Goal: Register for event/course

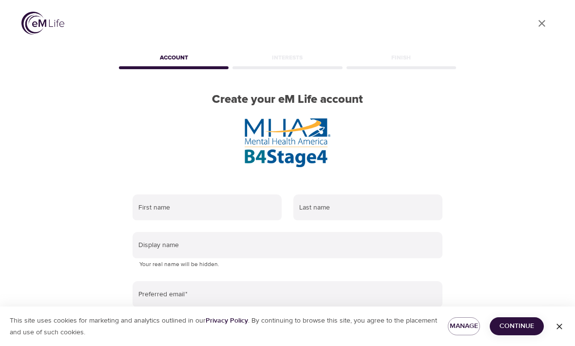
click at [240, 211] on input "text" at bounding box center [207, 208] width 149 height 26
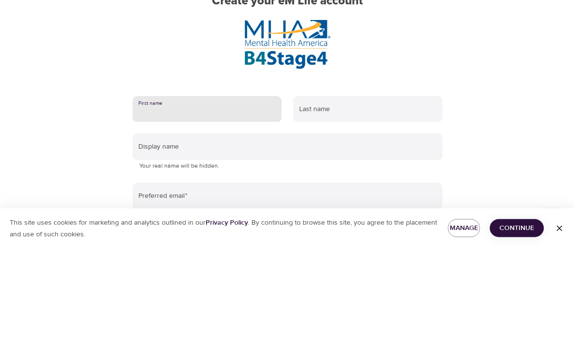
type input "[PERSON_NAME]"
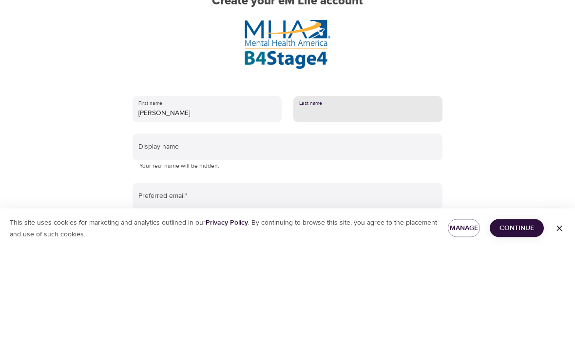
type input "[PERSON_NAME]"
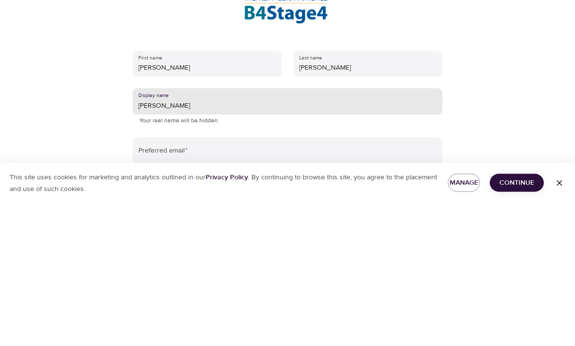
type input "[PERSON_NAME]"
click at [337, 281] on input "email" at bounding box center [288, 294] width 310 height 26
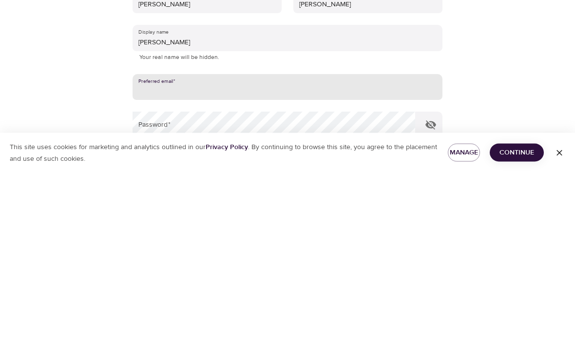
type input "[EMAIL_ADDRESS][DOMAIN_NAME]"
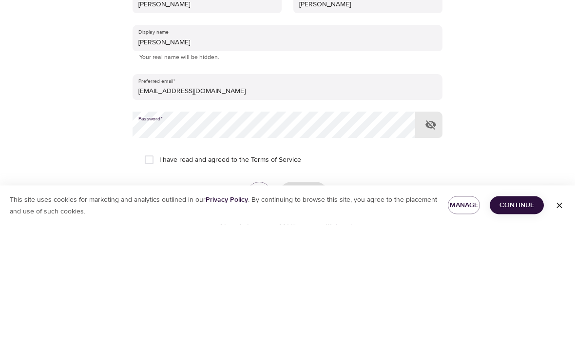
scroll to position [125, 0]
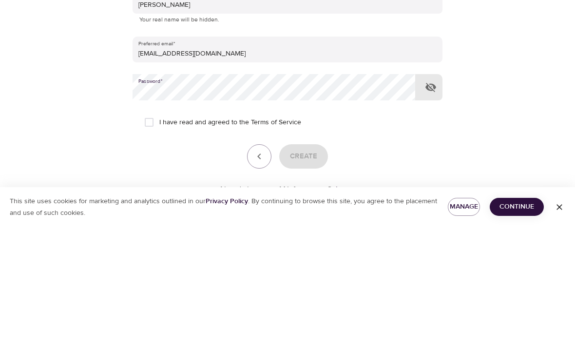
click at [147, 232] on input "I have read and agreed to the Terms of Service" at bounding box center [149, 242] width 20 height 20
checkbox input "true"
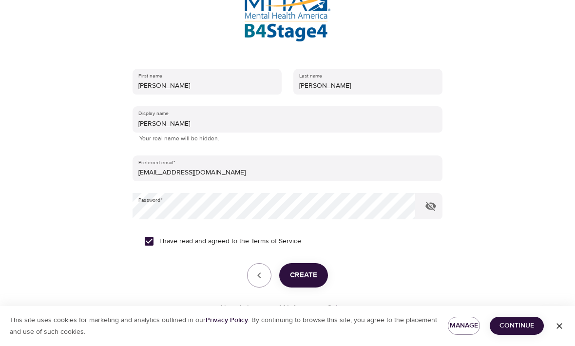
click at [311, 273] on span "Create" at bounding box center [303, 276] width 27 height 13
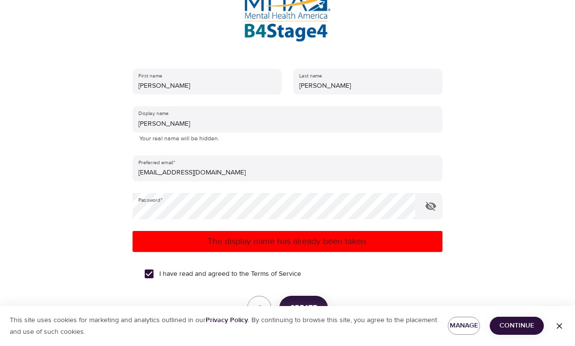
scroll to position [126, 0]
click at [276, 106] on input "Tabitha" at bounding box center [288, 119] width 310 height 26
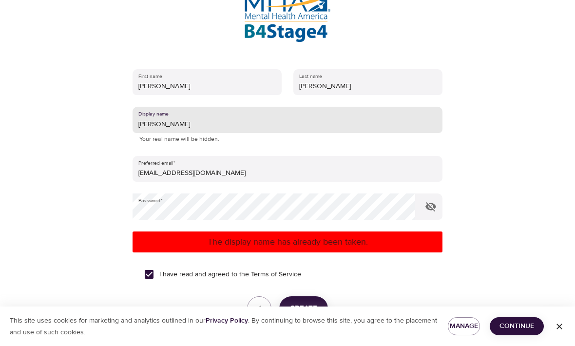
click at [160, 121] on input "Tabitha" at bounding box center [288, 120] width 310 height 26
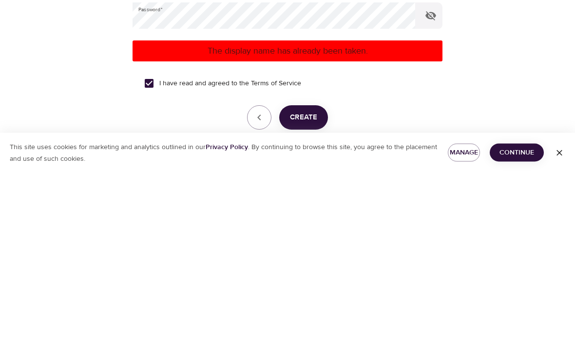
scroll to position [144, 0]
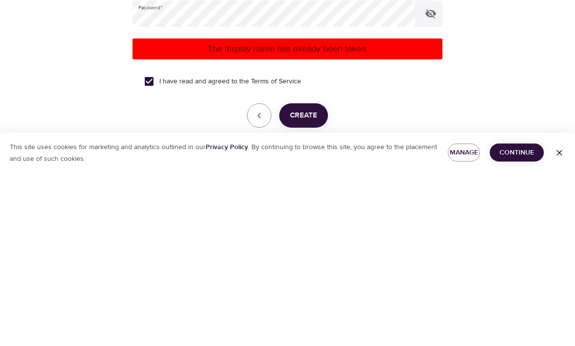
click at [306, 283] on span "Create" at bounding box center [303, 289] width 27 height 13
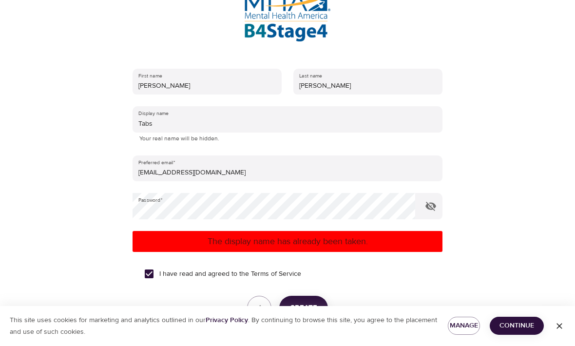
scroll to position [126, 0]
click at [256, 125] on input "Tabs" at bounding box center [288, 119] width 310 height 26
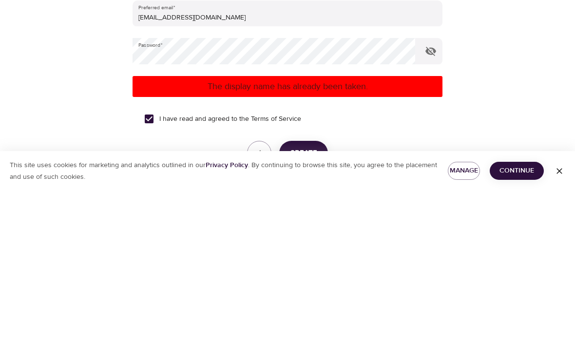
type input "Tabz"
click at [311, 302] on span "Create" at bounding box center [303, 308] width 27 height 13
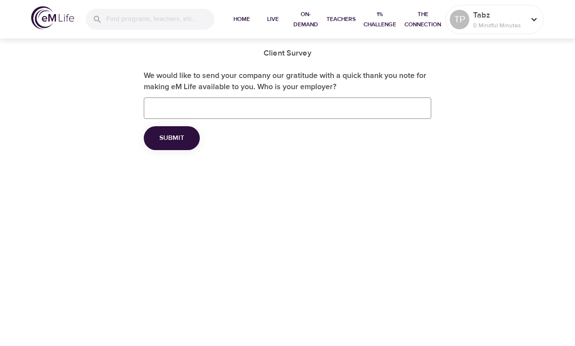
click at [242, 16] on span "Home" at bounding box center [241, 19] width 23 height 10
click at [368, 109] on input "We would like to send your company our gratitude with a quick thank you note fo…" at bounding box center [288, 108] width 288 height 21
type input "S"
type input "Unemployed"
click at [475, 107] on div "Client Survey We would like to send your company our gratitude with a quick tha…" at bounding box center [287, 75] width 575 height 150
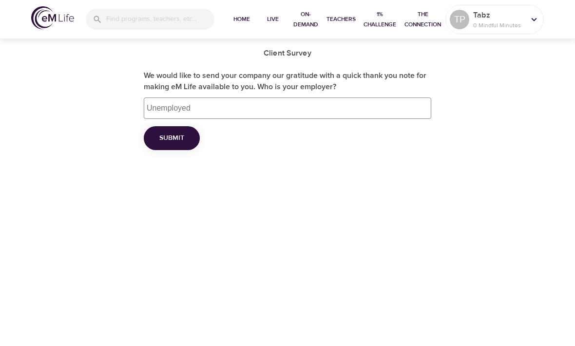
click at [179, 140] on span "Submit" at bounding box center [171, 138] width 25 height 12
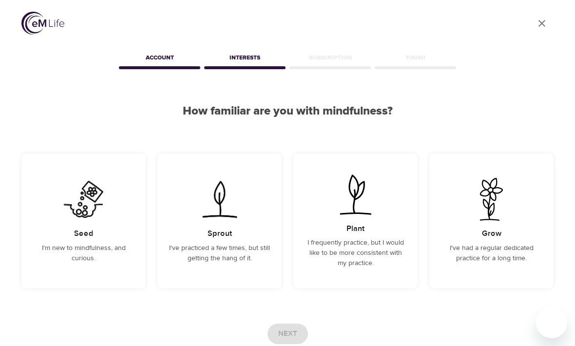
click at [76, 230] on h5 "Seed" at bounding box center [84, 234] width 20 height 10
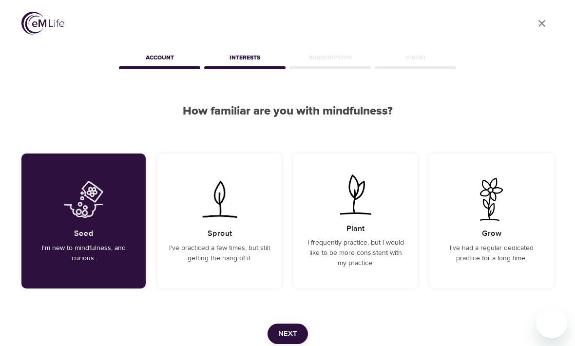
click at [287, 335] on span "Next" at bounding box center [287, 334] width 19 height 13
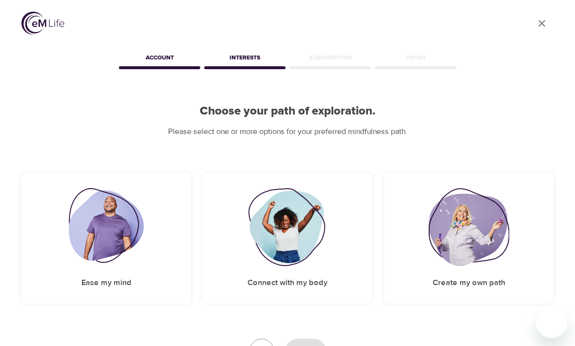
click at [143, 245] on img at bounding box center [107, 227] width 76 height 78
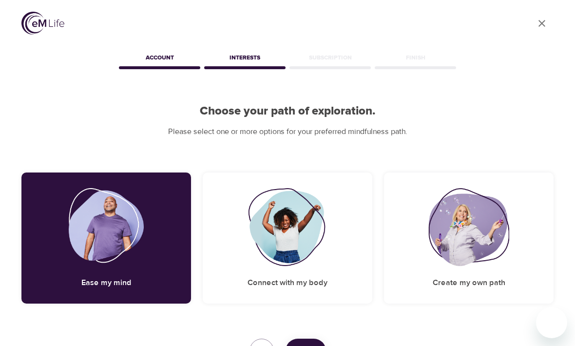
click at [475, 237] on img at bounding box center [469, 227] width 81 height 78
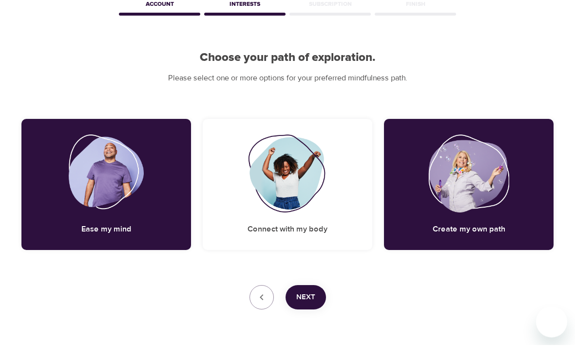
scroll to position [53, 0]
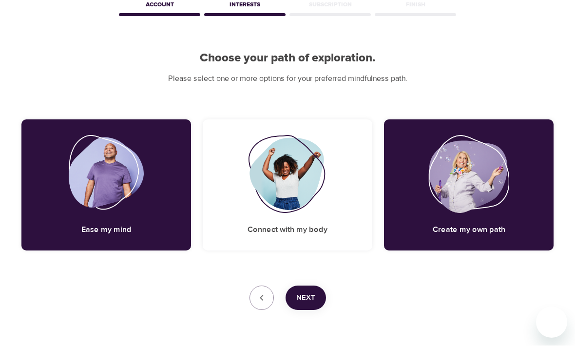
click at [335, 216] on div "Connect with my body" at bounding box center [288, 185] width 170 height 131
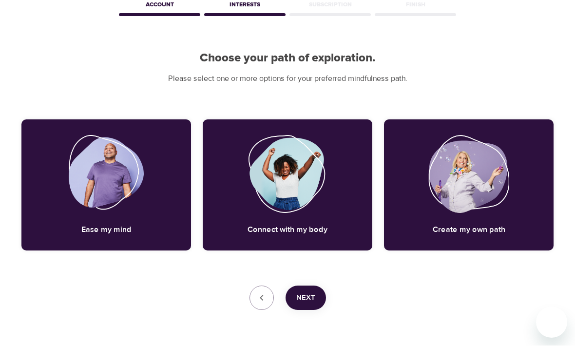
click at [311, 302] on span "Next" at bounding box center [305, 298] width 19 height 13
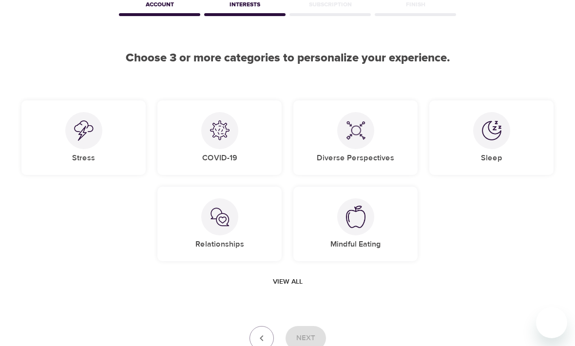
click at [111, 139] on div "Stress" at bounding box center [83, 137] width 124 height 75
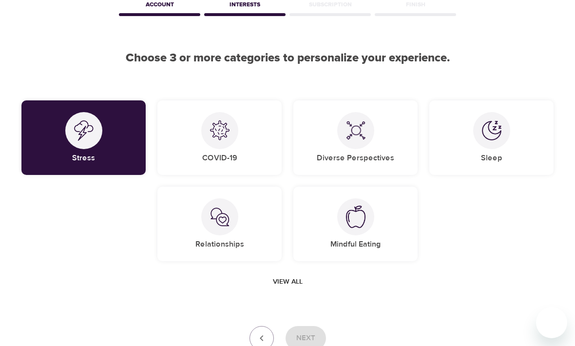
click at [240, 233] on div "Relationships" at bounding box center [219, 224] width 124 height 75
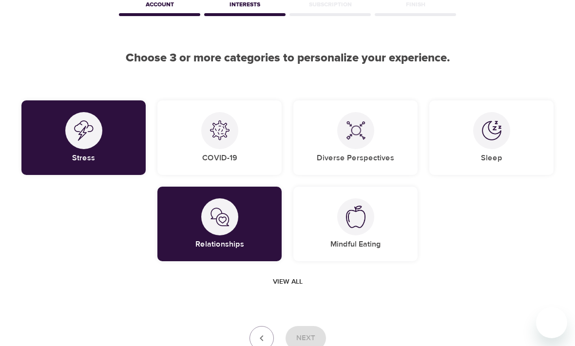
click at [322, 144] on div "Diverse Perspectives" at bounding box center [356, 137] width 124 height 75
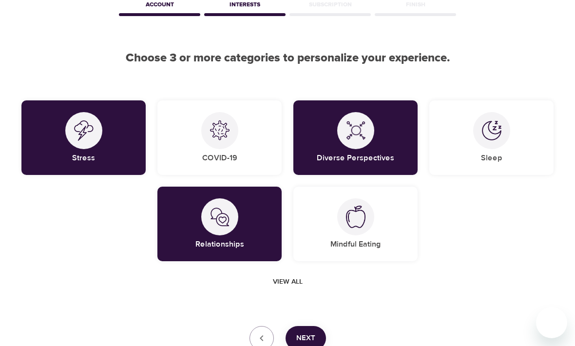
click at [286, 281] on span "View all" at bounding box center [288, 282] width 30 height 12
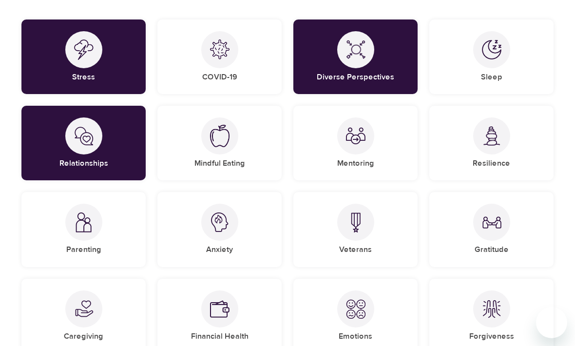
scroll to position [140, 0]
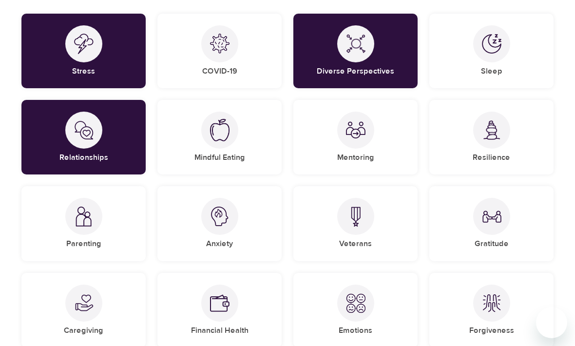
click at [90, 225] on img at bounding box center [84, 217] width 20 height 20
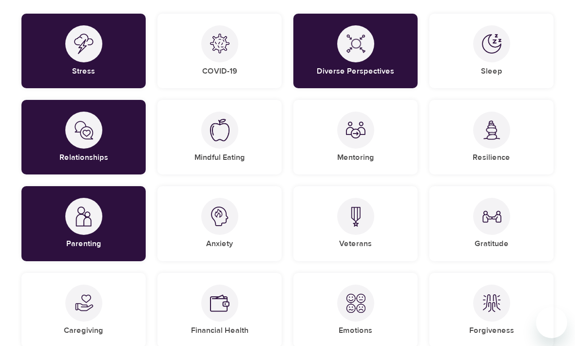
click at [247, 216] on div "Anxiety" at bounding box center [219, 223] width 124 height 75
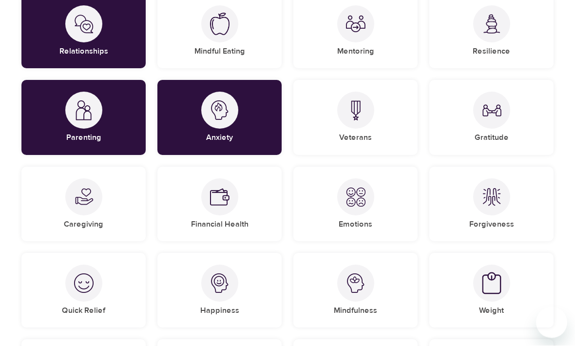
scroll to position [248, 0]
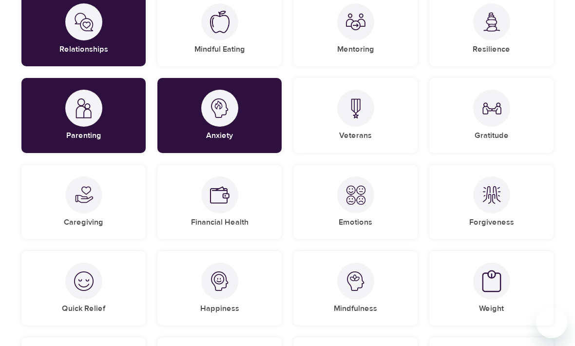
click at [349, 202] on img at bounding box center [356, 195] width 20 height 20
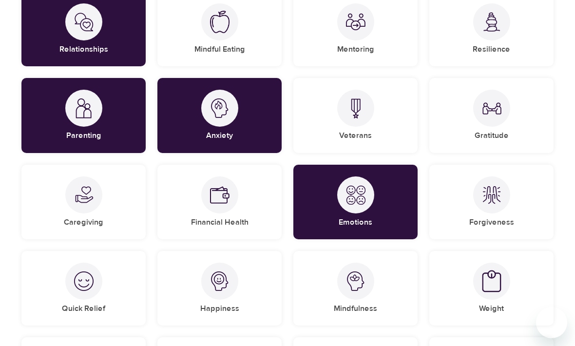
click at [522, 207] on div "Forgiveness" at bounding box center [492, 202] width 124 height 75
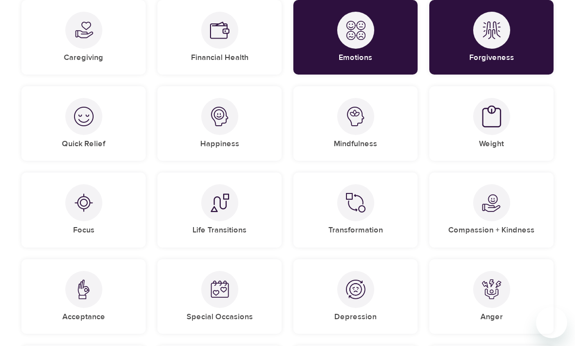
scroll to position [422, 0]
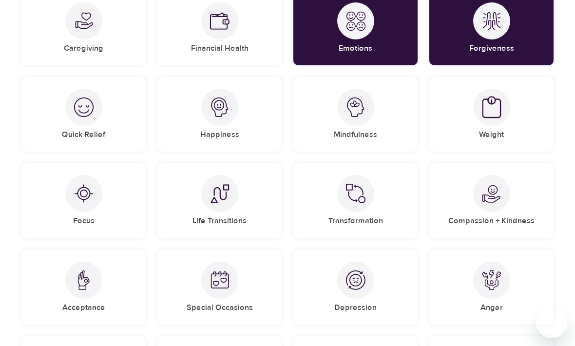
click at [461, 269] on div "Anger" at bounding box center [492, 287] width 124 height 75
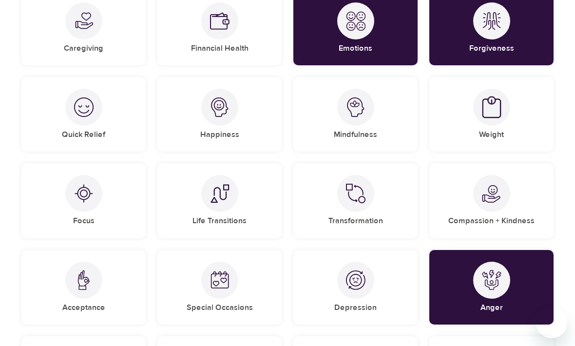
click at [314, 288] on div "Depression" at bounding box center [356, 287] width 124 height 75
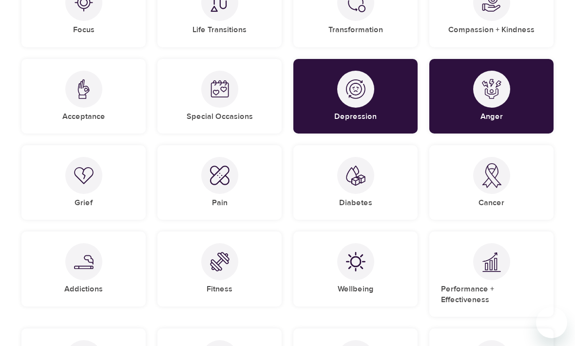
scroll to position [615, 0]
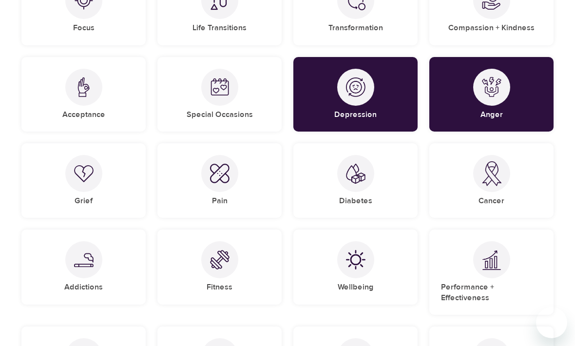
click at [87, 254] on img at bounding box center [84, 260] width 20 height 14
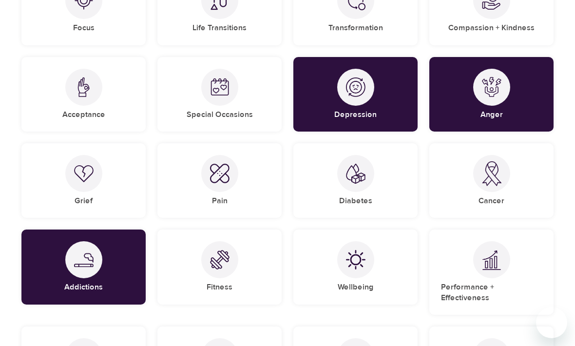
click at [373, 275] on div "Wellbeing" at bounding box center [356, 267] width 124 height 75
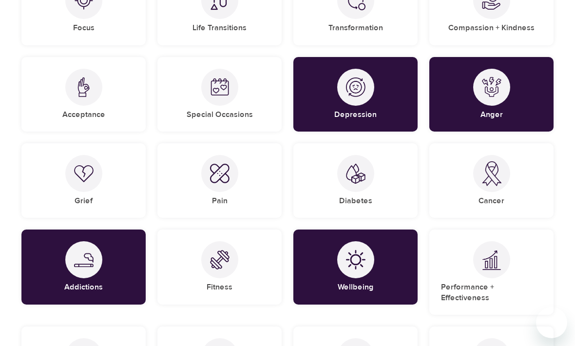
click at [461, 254] on div "Performance + Effectiveness" at bounding box center [492, 272] width 124 height 85
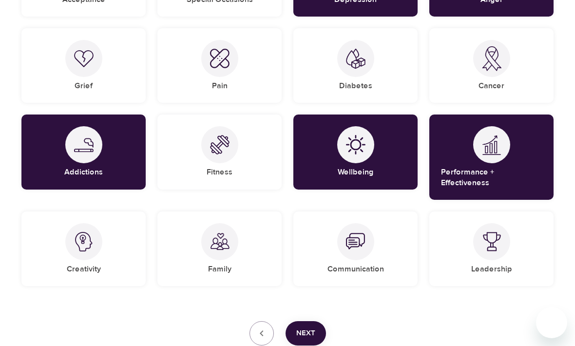
scroll to position [745, 0]
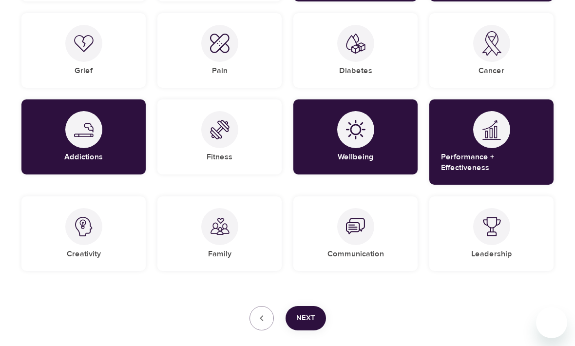
click at [196, 227] on div "Family" at bounding box center [219, 233] width 124 height 75
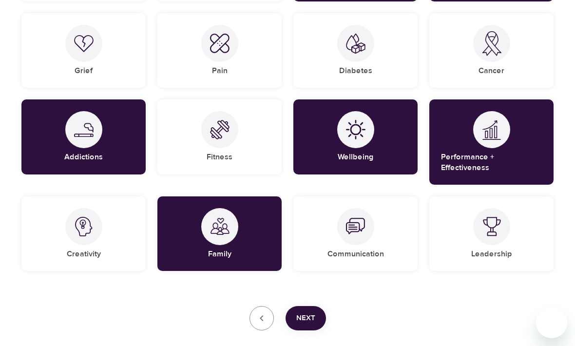
click at [303, 312] on span "Next" at bounding box center [305, 318] width 19 height 13
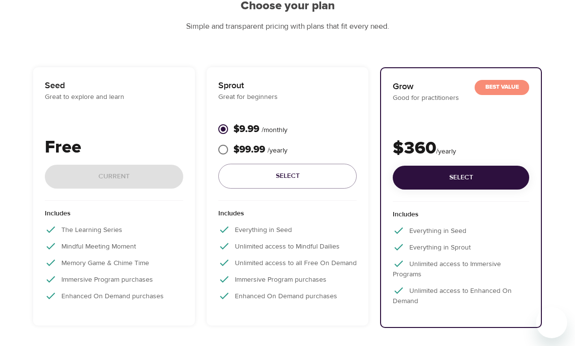
scroll to position [102, 0]
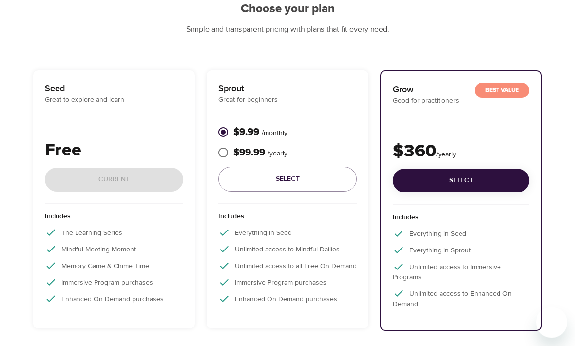
click at [123, 185] on div "Free Current" at bounding box center [114, 171] width 138 height 66
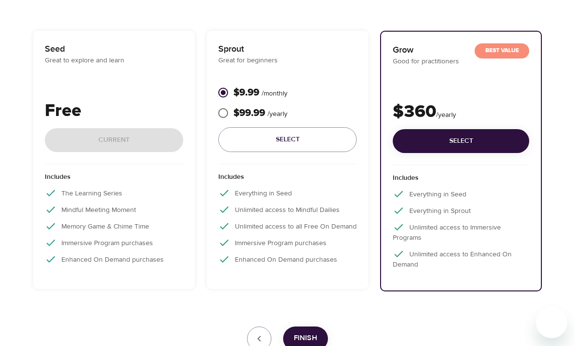
scroll to position [143, 0]
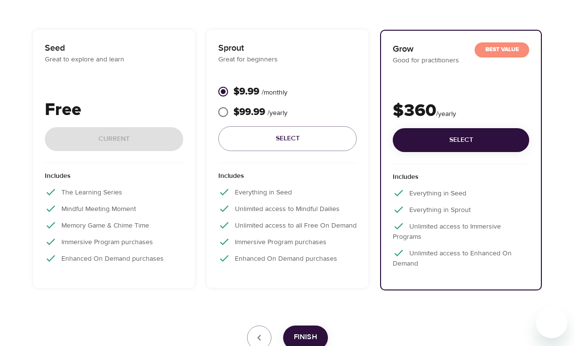
click at [301, 343] on button "Finish" at bounding box center [305, 338] width 45 height 24
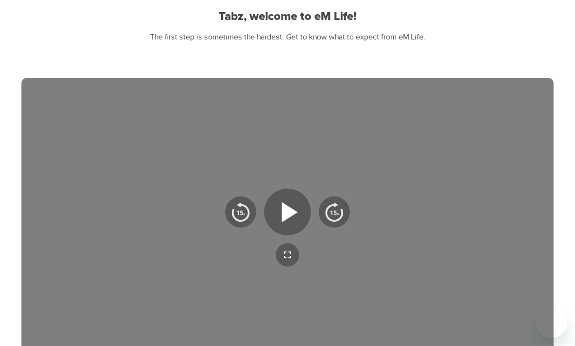
scroll to position [95, 0]
click at [283, 207] on icon "button" at bounding box center [290, 211] width 16 height 20
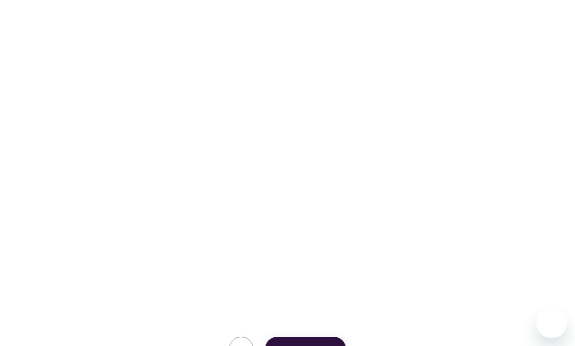
scroll to position [171, 0]
click at [295, 345] on span "Start Practice" at bounding box center [305, 348] width 59 height 13
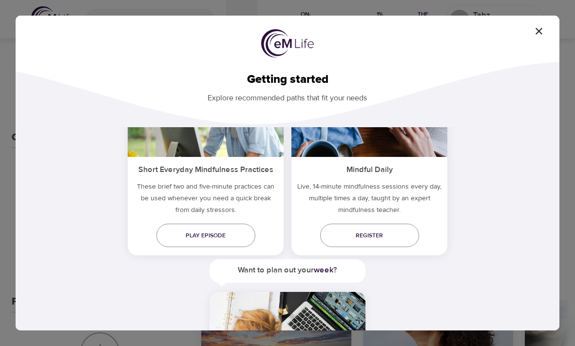
scroll to position [77, 0]
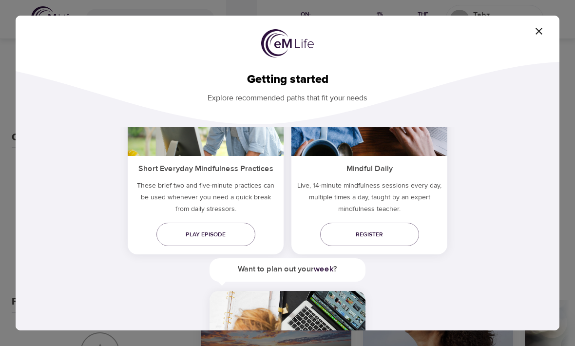
click at [345, 236] on span "Register" at bounding box center [369, 235] width 83 height 10
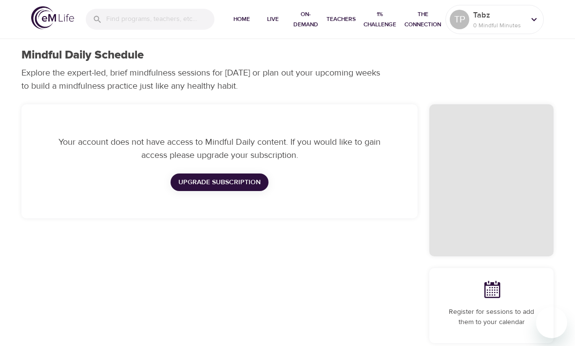
click at [298, 11] on span "On-Demand" at bounding box center [306, 19] width 26 height 20
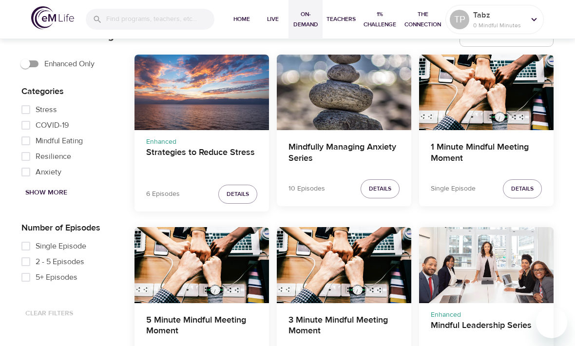
scroll to position [298, 0]
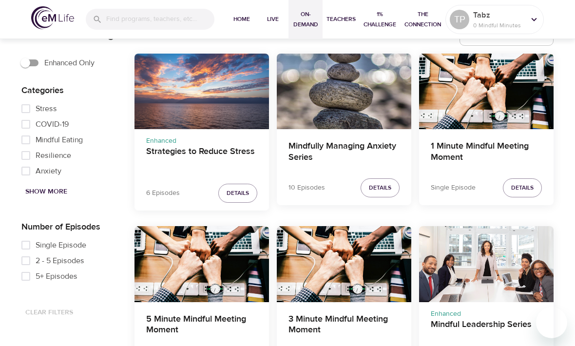
click at [62, 196] on span "Show More" at bounding box center [46, 192] width 42 height 12
click at [29, 105] on input "Addictions" at bounding box center [26, 109] width 20 height 16
checkbox input "true"
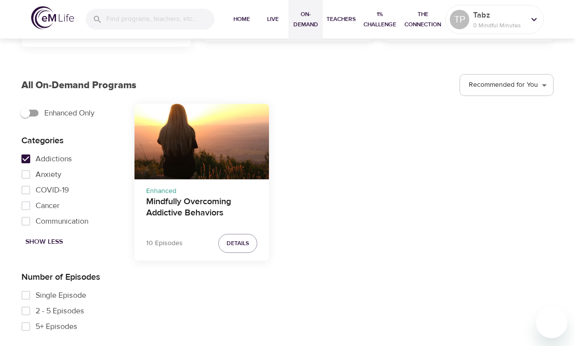
click at [33, 173] on input "Anxiety" at bounding box center [26, 175] width 20 height 16
checkbox input "true"
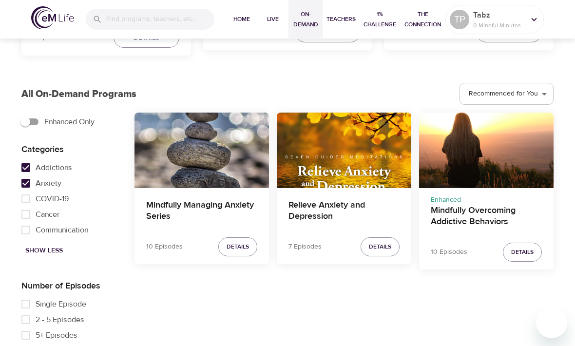
scroll to position [241, 0]
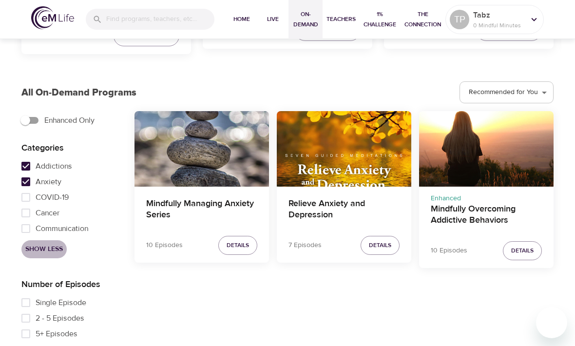
click at [58, 246] on span "Show Less" at bounding box center [44, 249] width 38 height 12
click at [29, 166] on input "Stress" at bounding box center [26, 166] width 20 height 16
checkbox input "true"
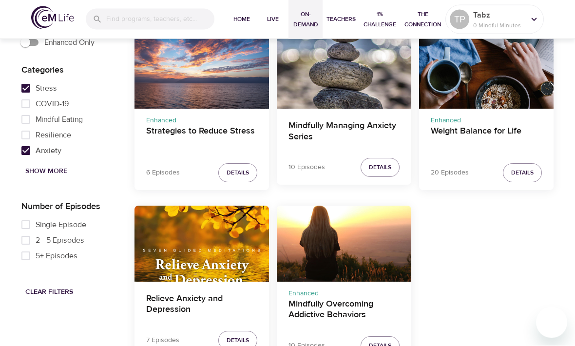
scroll to position [318, 0]
click at [210, 243] on div "Relieve Anxiety and Depression" at bounding box center [202, 244] width 135 height 76
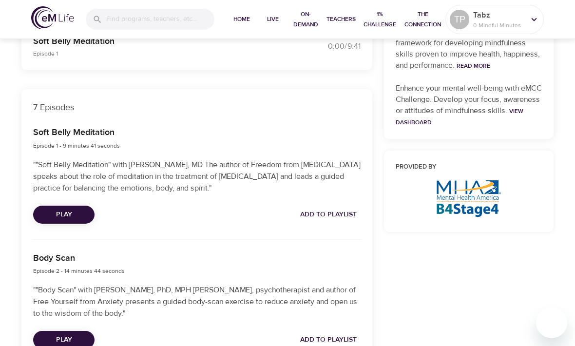
scroll to position [282, 0]
click at [348, 214] on span "Add to Playlist" at bounding box center [328, 215] width 57 height 12
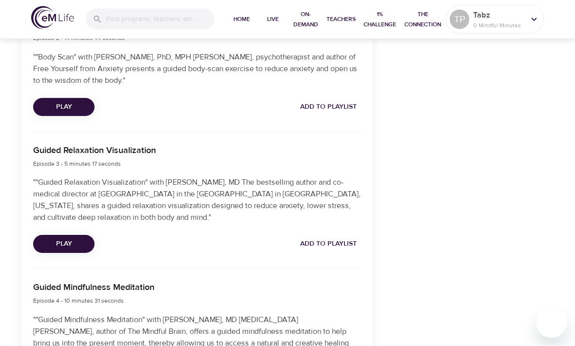
scroll to position [516, 0]
click at [349, 239] on span "Add to Playlist" at bounding box center [328, 243] width 57 height 12
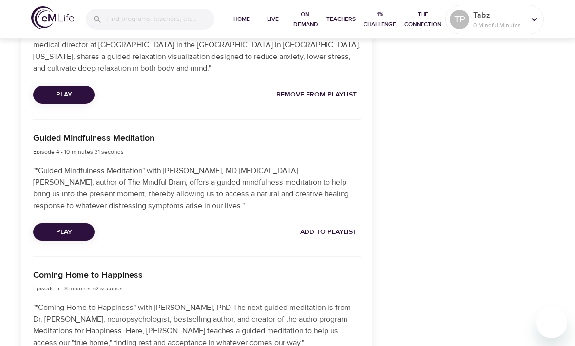
scroll to position [666, 0]
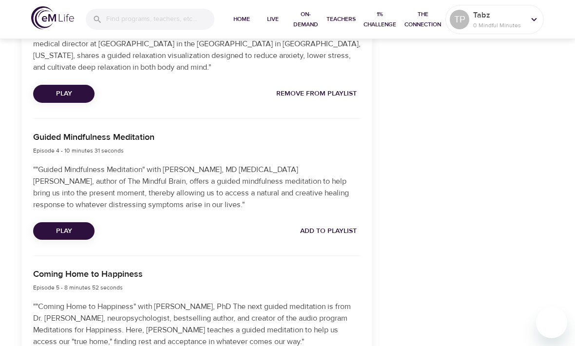
click at [322, 227] on span "Add to Playlist" at bounding box center [328, 231] width 57 height 12
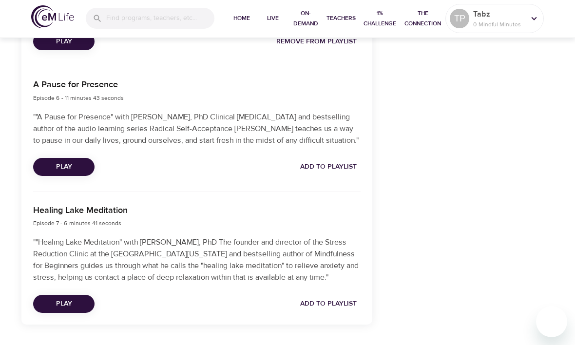
scroll to position [991, 0]
click at [331, 308] on span "Add to Playlist" at bounding box center [328, 305] width 57 height 12
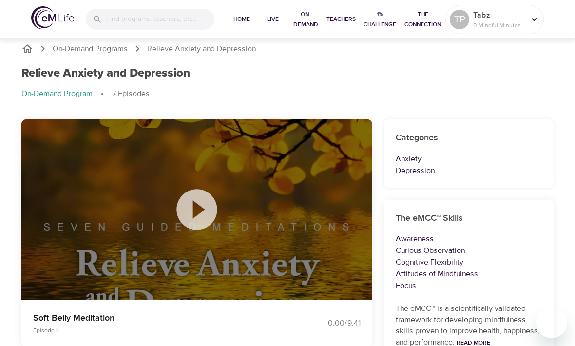
scroll to position [0, 0]
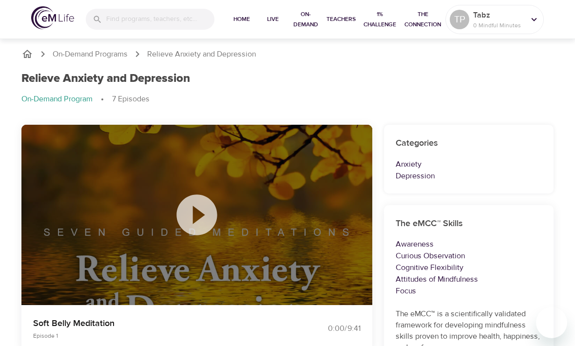
click at [109, 54] on p "On-Demand Programs" at bounding box center [90, 54] width 75 height 11
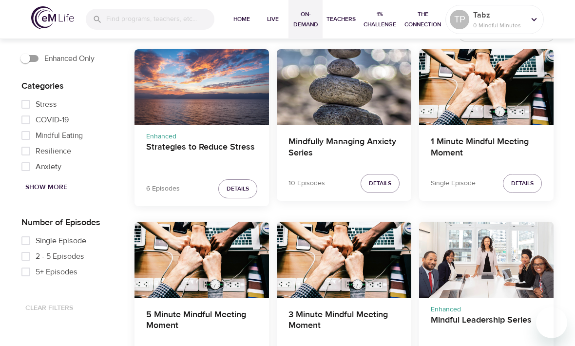
scroll to position [304, 0]
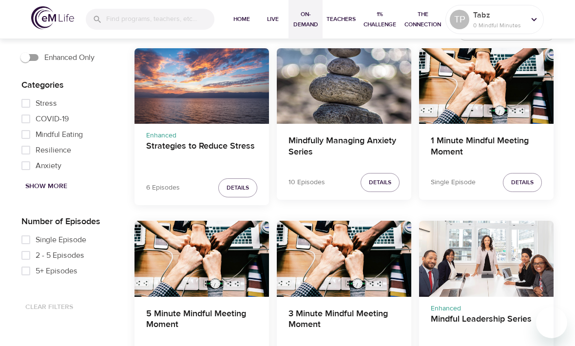
click at [62, 189] on span "Show More" at bounding box center [46, 186] width 42 height 12
click at [32, 103] on input "Addictions" at bounding box center [26, 104] width 20 height 16
checkbox input "true"
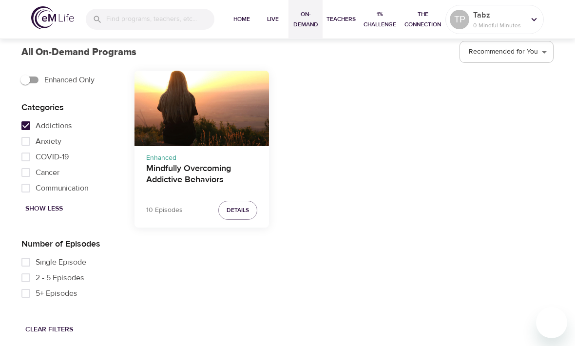
scroll to position [248, 0]
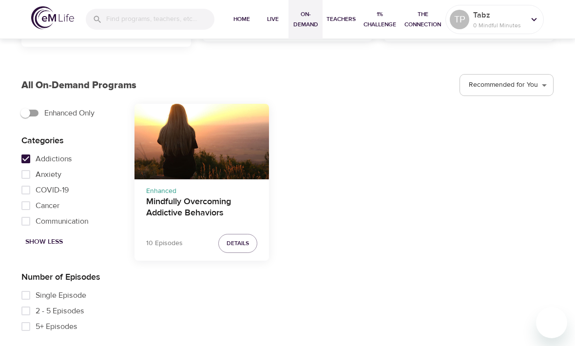
click at [230, 153] on div "Mindfully Overcoming Addictive Behaviors" at bounding box center [202, 142] width 135 height 76
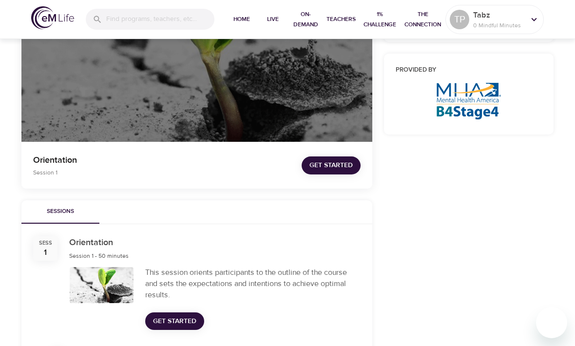
scroll to position [154, 0]
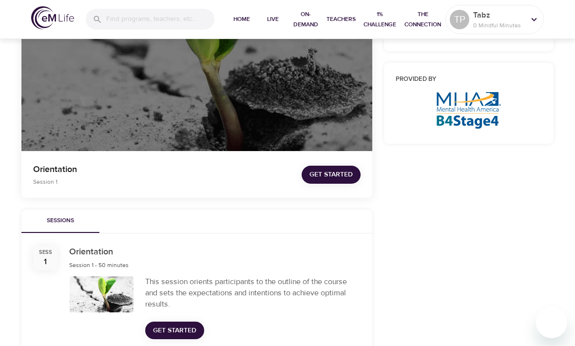
click at [340, 171] on span "Get Started" at bounding box center [331, 175] width 43 height 12
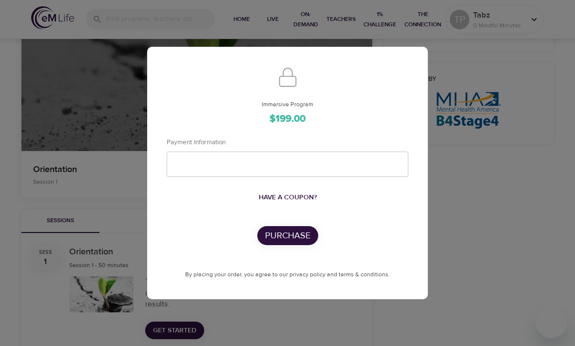
click at [452, 50] on div "Immersive Program $199.00 Payment Information Have a coupon? Purchase By placin…" at bounding box center [287, 173] width 575 height 346
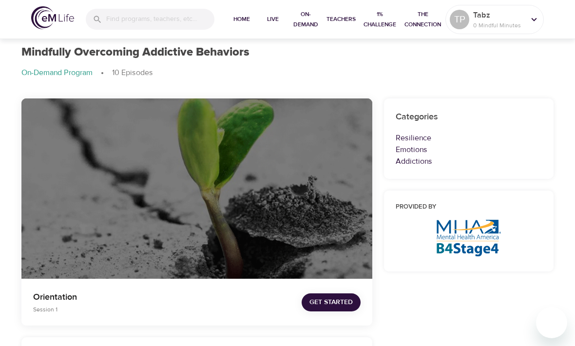
scroll to position [0, 0]
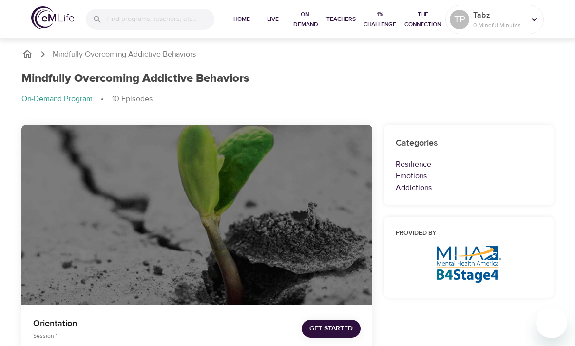
click at [533, 18] on icon at bounding box center [534, 19] width 11 height 11
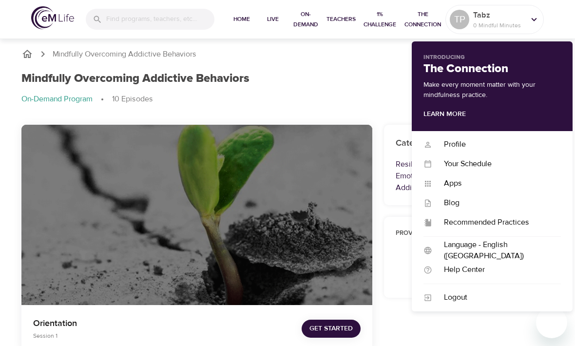
click at [460, 137] on div "Profile Profile" at bounding box center [492, 145] width 161 height 20
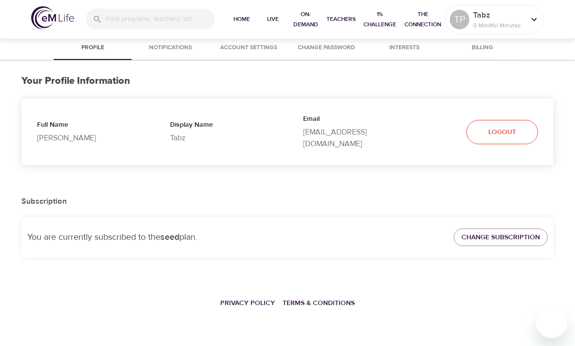
click at [414, 51] on span "Interests" at bounding box center [405, 48] width 66 height 10
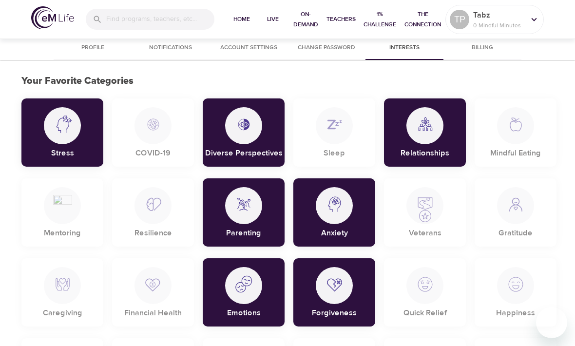
click at [488, 48] on span "Billing" at bounding box center [483, 48] width 66 height 10
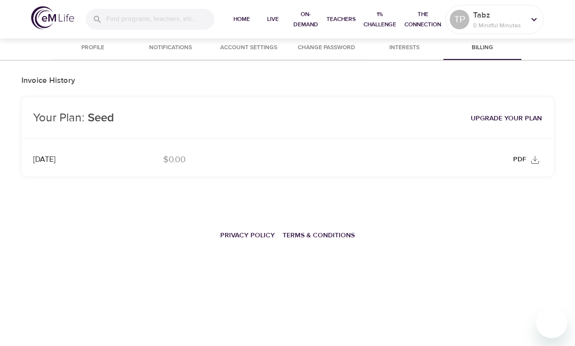
click at [406, 50] on span "Interests" at bounding box center [405, 48] width 66 height 10
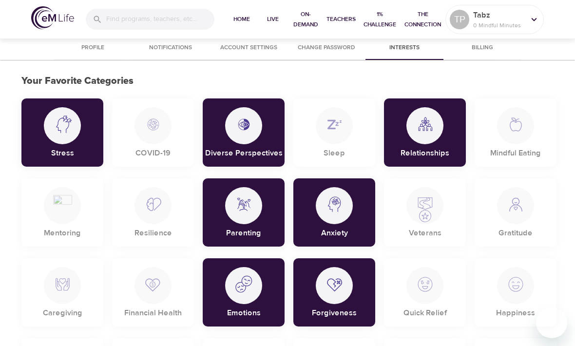
click at [177, 45] on span "Notifications" at bounding box center [170, 48] width 66 height 10
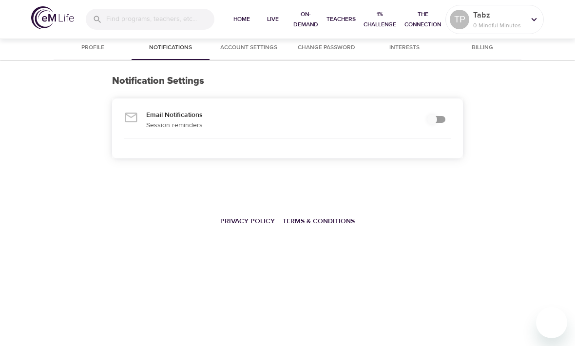
checkbox input "true"
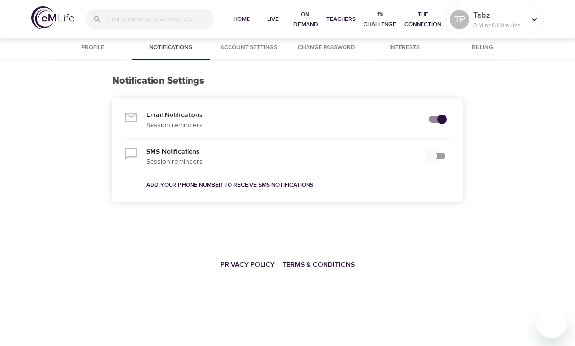
click at [246, 17] on span "Home" at bounding box center [241, 19] width 23 height 10
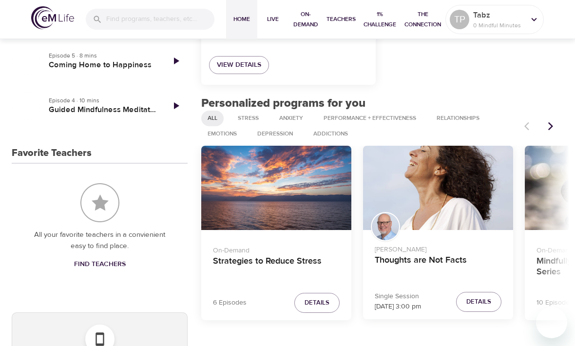
scroll to position [324, 0]
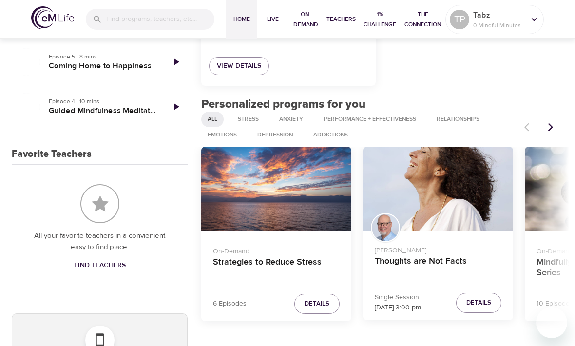
click at [268, 15] on span "Live" at bounding box center [272, 19] width 23 height 10
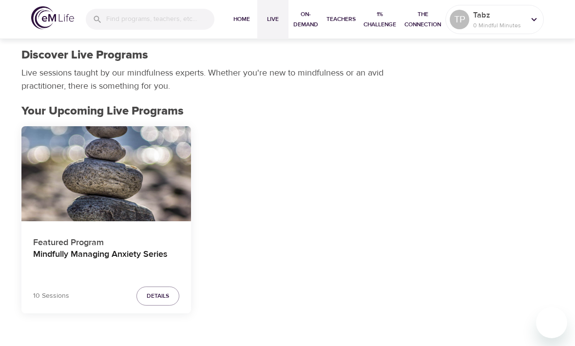
click at [381, 19] on span "1% Challenge" at bounding box center [380, 19] width 33 height 20
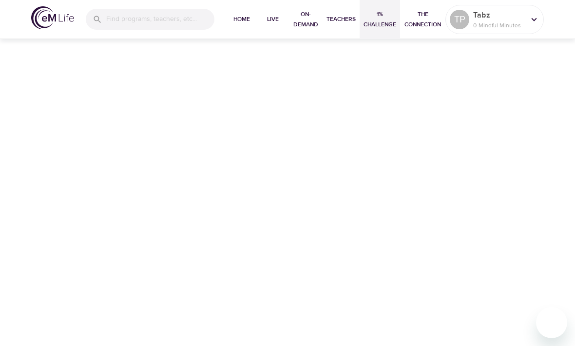
scroll to position [32, 0]
